Goal: Information Seeking & Learning: Understand process/instructions

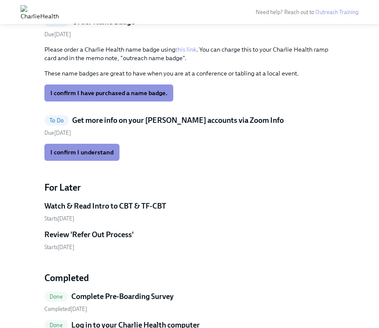
scroll to position [200, 0]
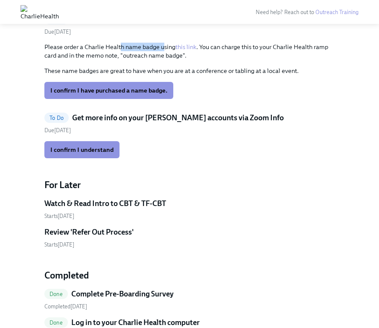
drag, startPoint x: 119, startPoint y: 50, endPoint x: 164, endPoint y: 49, distance: 45.7
click at [164, 49] on p "Please order a Charlie Health name badge using this link . You can charge this …" at bounding box center [189, 51] width 290 height 17
drag, startPoint x: 164, startPoint y: 49, endPoint x: 109, endPoint y: 45, distance: 54.7
click at [109, 46] on p "Please order a Charlie Health name badge using this link . You can charge this …" at bounding box center [189, 51] width 290 height 17
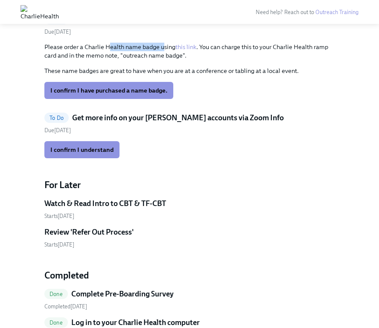
click at [109, 45] on p "Please order a Charlie Health name badge using this link . You can charge this …" at bounding box center [189, 51] width 290 height 17
drag, startPoint x: 109, startPoint y: 45, endPoint x: 156, endPoint y: 48, distance: 46.6
click at [130, 48] on p "Please order a Charlie Health name badge using this link . You can charge this …" at bounding box center [189, 51] width 290 height 17
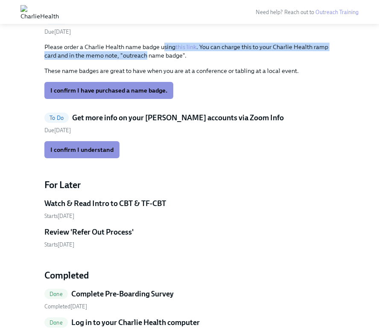
drag, startPoint x: 163, startPoint y: 48, endPoint x: 145, endPoint y: 52, distance: 18.3
click at [145, 52] on p "Please order a Charlie Health name badge using this link . You can charge this …" at bounding box center [189, 51] width 290 height 17
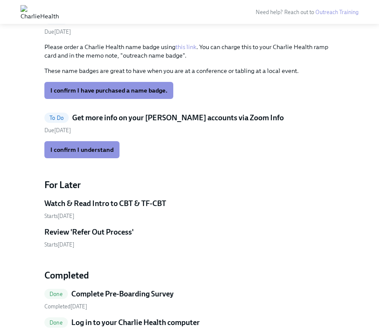
click at [145, 67] on p "These name badges are great to have when you are at a conference or tabling at …" at bounding box center [189, 71] width 290 height 9
drag, startPoint x: 102, startPoint y: 54, endPoint x: 151, endPoint y: 58, distance: 48.4
click at [151, 58] on p "Please order a Charlie Health name badge using this link . You can charge this …" at bounding box center [189, 51] width 290 height 17
click at [110, 117] on h5 "Get more info on your [PERSON_NAME] accounts via Zoom Info" at bounding box center [178, 118] width 212 height 10
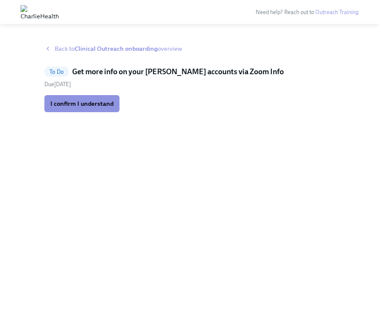
click at [57, 47] on span "Back to Clinical Outreach onboarding overview" at bounding box center [119, 48] width 128 height 9
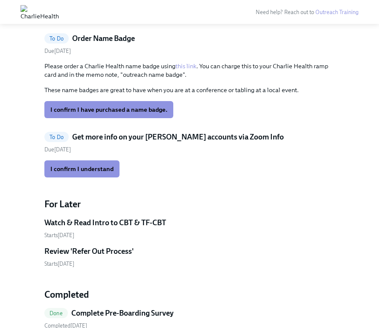
scroll to position [263, 0]
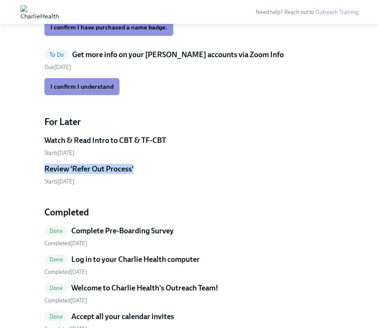
drag, startPoint x: 174, startPoint y: 162, endPoint x: 148, endPoint y: 171, distance: 26.4
click at [146, 171] on div "Watch & Read Intro to CBT & TF-CBT Starts [DATE] Review 'Refer Out Process' Sta…" at bounding box center [189, 160] width 290 height 50
click at [148, 171] on div "Review 'Refer Out Process'" at bounding box center [189, 169] width 290 height 10
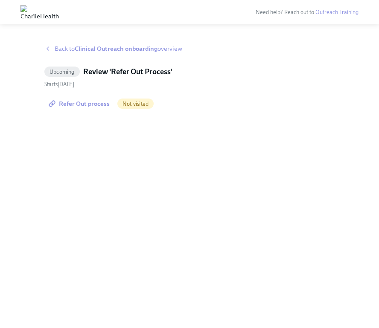
click at [84, 46] on strong "Clinical Outreach onboarding" at bounding box center [116, 49] width 83 height 8
